Goal: Contribute content

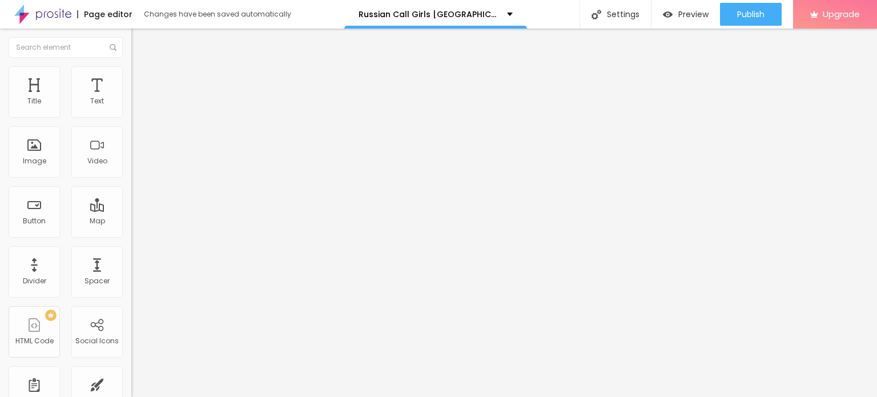
click at [131, 98] on span "Change image" at bounding box center [161, 93] width 61 height 10
click at [131, 117] on div "Text Click me" at bounding box center [196, 103] width 131 height 28
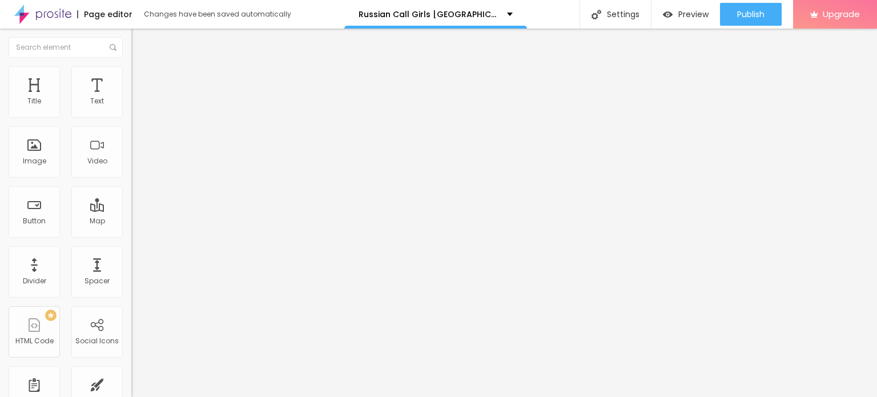
drag, startPoint x: 67, startPoint y: 131, endPoint x: 81, endPoint y: 119, distance: 19.0
click at [131, 107] on input "Click me" at bounding box center [199, 101] width 137 height 11
paste input "Booking Number: ☎ 9942953682"
type input "Booking Number: ☎ 9942953682"
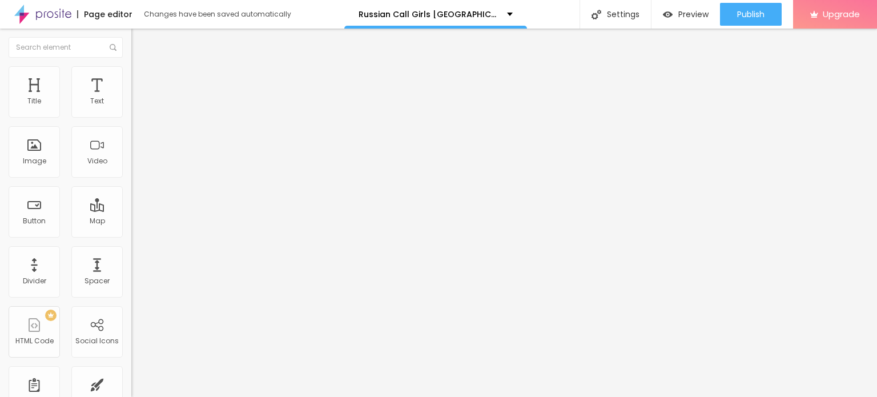
click at [131, 235] on input "https://" at bounding box center [199, 229] width 137 height 11
paste input "[DOMAIN_NAME][URL]"
type input "[URL][DOMAIN_NAME]"
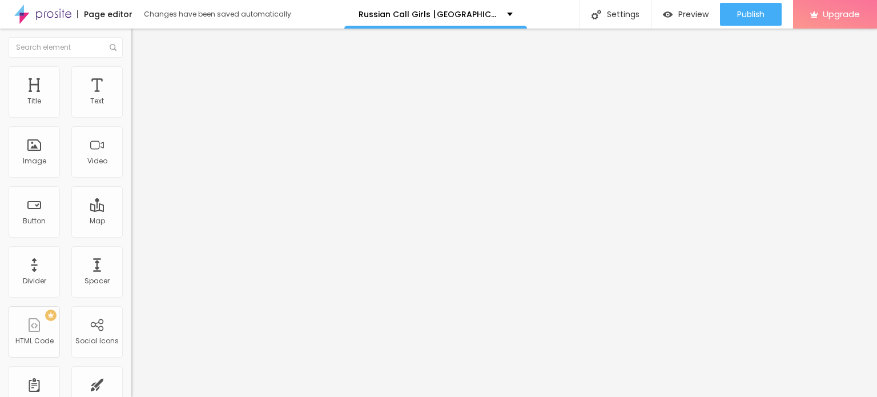
scroll to position [0, 0]
click at [131, 98] on span "Add image" at bounding box center [154, 93] width 47 height 10
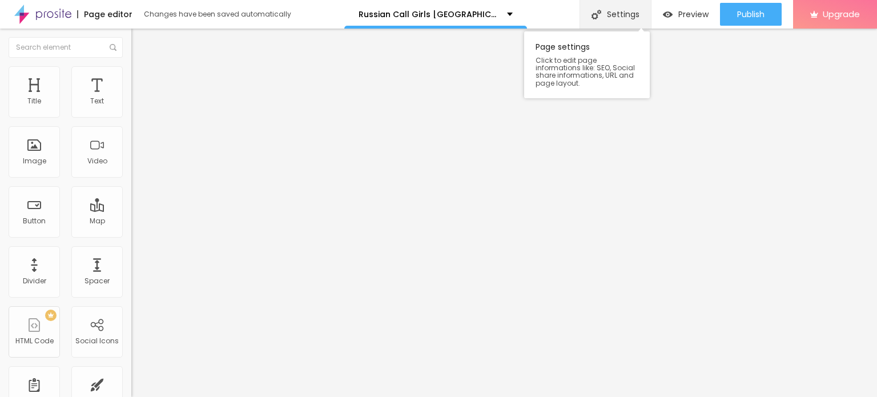
click at [627, 24] on div "Settings" at bounding box center [614, 14] width 71 height 29
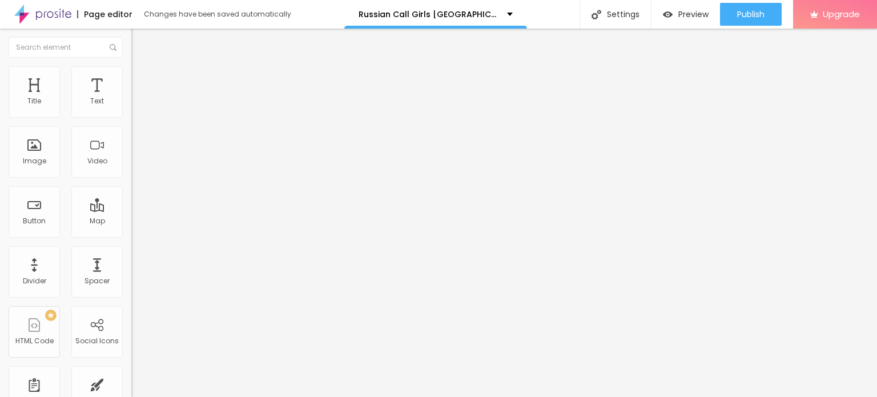
paste input "Russian Call Girls [GEOGRAPHIC_DATA] (:≡ Pick a high-class Hyderabad Call Girls"
type input "Russian Call Girls [GEOGRAPHIC_DATA] (:≡ Pick a high-class Hyderabad Call Girls"
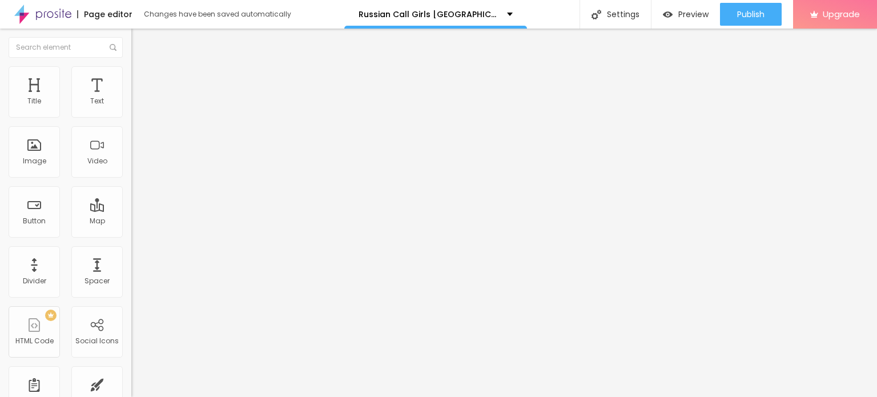
paste textarea "Russian Call Girls [GEOGRAPHIC_DATA] (:≡ Pick a high-class Hyderabad Call Girls"
type textarea "Russian Call Girls [GEOGRAPHIC_DATA] (:≡ Pick a high-class Hyderabad Call Girls"
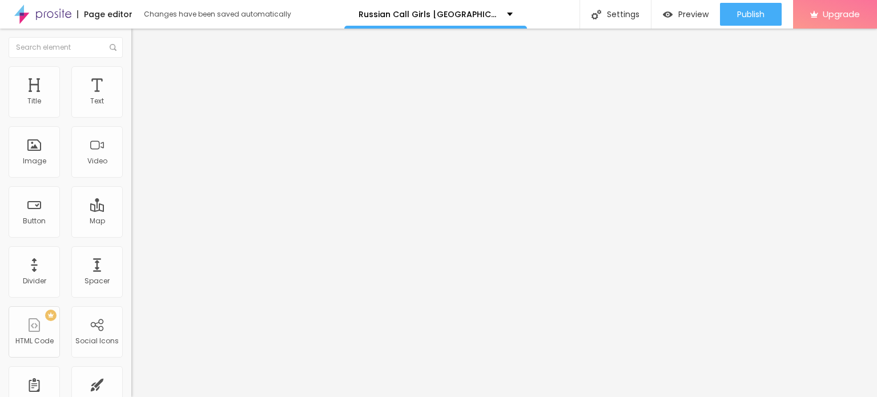
scroll to position [30, 0]
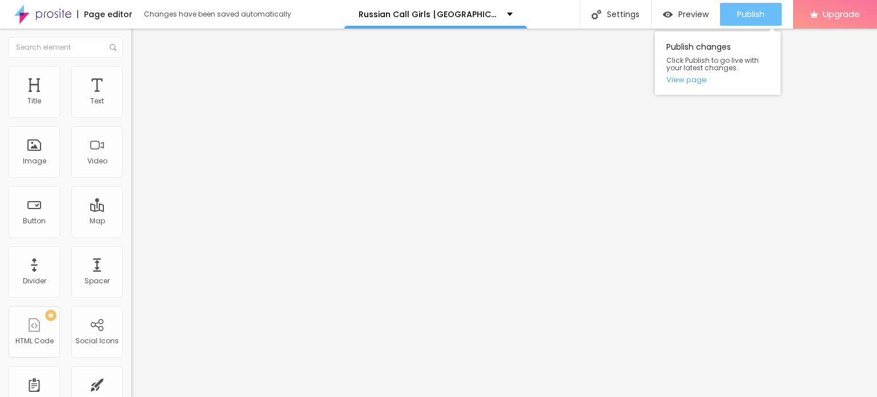
click at [754, 11] on span "Publish" at bounding box center [750, 14] width 27 height 9
click at [696, 76] on link "View page" at bounding box center [717, 79] width 103 height 7
